Goal: Task Accomplishment & Management: Complete application form

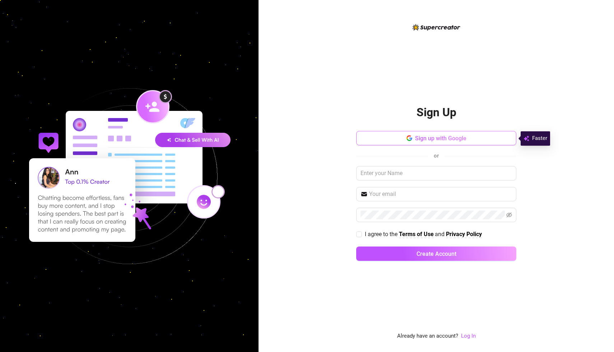
click at [442, 138] on span "Sign up with Google" at bounding box center [440, 138] width 51 height 7
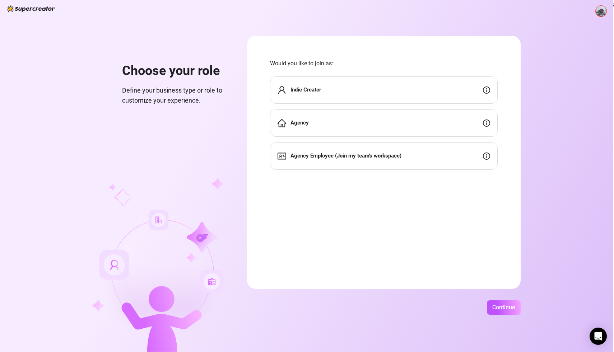
click at [371, 98] on div "Indie Creator" at bounding box center [384, 89] width 228 height 27
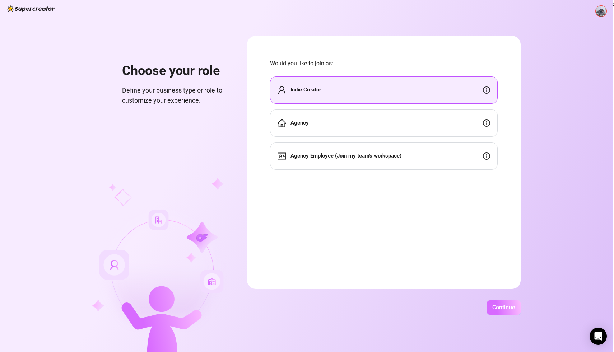
click at [501, 308] on span "Continue" at bounding box center [503, 307] width 23 height 7
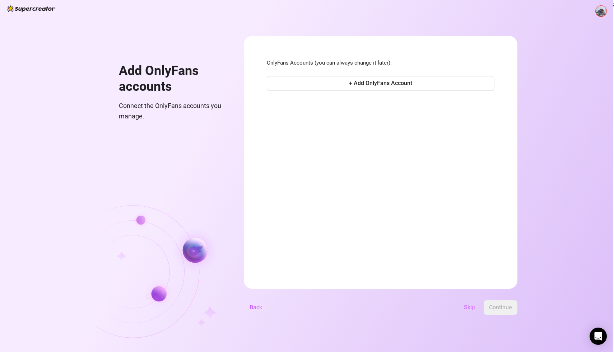
click at [472, 311] on span "Skip" at bounding box center [469, 307] width 11 height 7
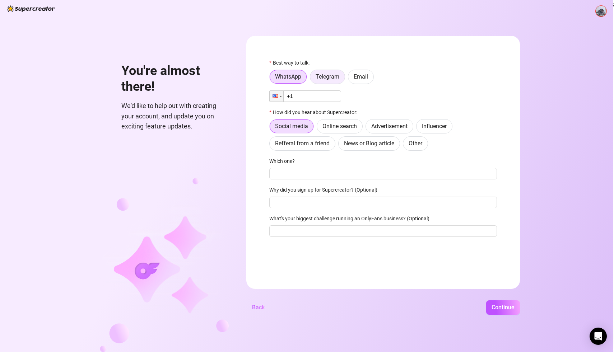
click at [331, 81] on label "Telegram" at bounding box center [327, 77] width 35 height 14
click at [312, 79] on input "Telegram" at bounding box center [312, 79] width 0 height 0
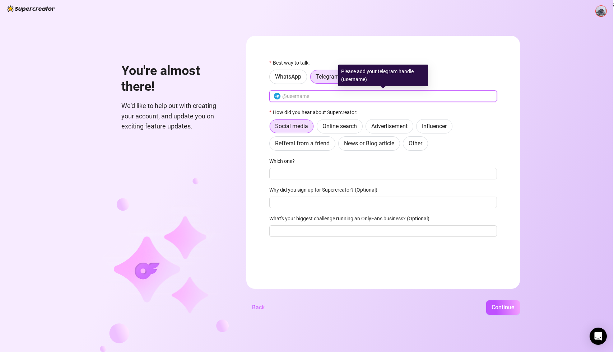
click at [317, 95] on input "text" at bounding box center [387, 96] width 210 height 8
type input "v"
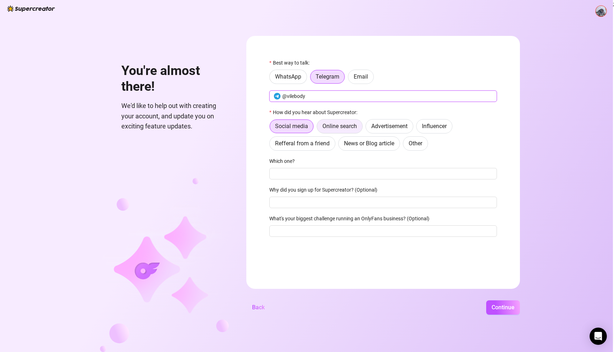
type input "@vilebody"
click at [340, 127] on span "Online search" at bounding box center [339, 126] width 34 height 7
click at [319, 128] on input "Online search" at bounding box center [319, 128] width 0 height 0
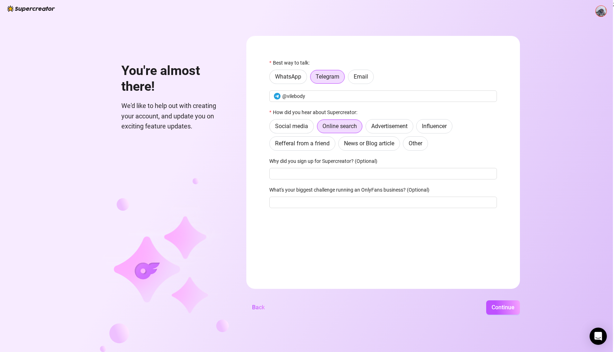
click at [490, 298] on div "You're almost there! We'd like to help out with creating your account, and upda…" at bounding box center [306, 176] width 613 height 352
click at [498, 306] on span "Continue" at bounding box center [502, 307] width 23 height 7
